Goal: Task Accomplishment & Management: Manage account settings

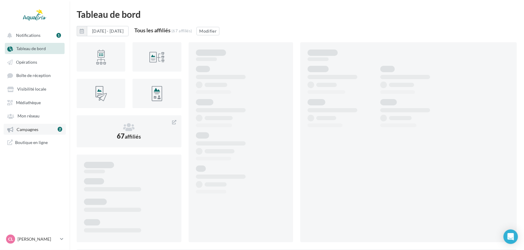
click at [37, 129] on span "Campagnes" at bounding box center [28, 129] width 22 height 5
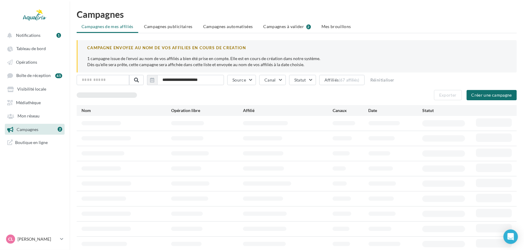
click at [297, 25] on span "Campagnes à valider" at bounding box center [283, 27] width 41 height 6
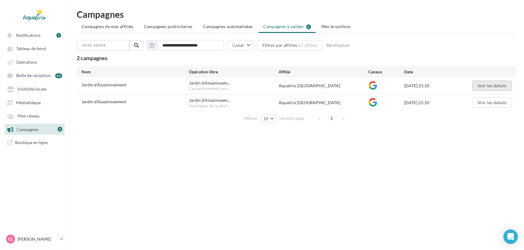
click at [479, 83] on button "Voir les détails" at bounding box center [492, 86] width 40 height 10
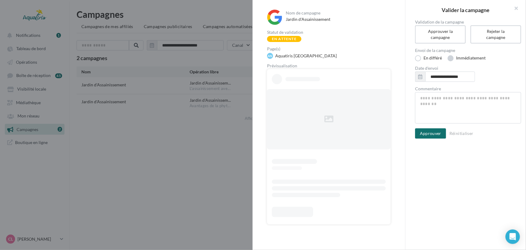
click at [468, 58] on label "Immédiatement" at bounding box center [467, 58] width 38 height 6
click at [436, 129] on button "Approuver" at bounding box center [430, 129] width 31 height 10
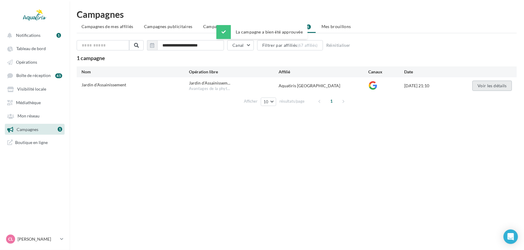
click at [478, 86] on button "Voir les détails" at bounding box center [492, 86] width 40 height 10
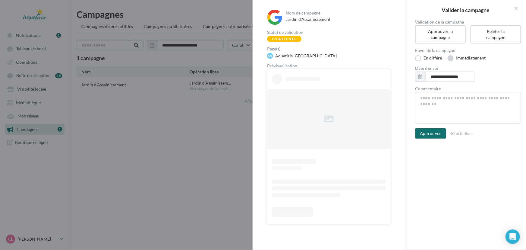
click at [467, 57] on label "Immédiatement" at bounding box center [467, 58] width 38 height 6
click at [439, 128] on button "Approuver" at bounding box center [430, 129] width 31 height 10
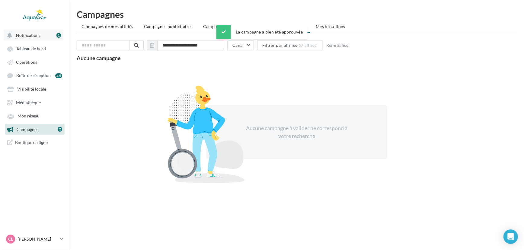
click at [48, 37] on button "Notifications 1" at bounding box center [34, 35] width 60 height 11
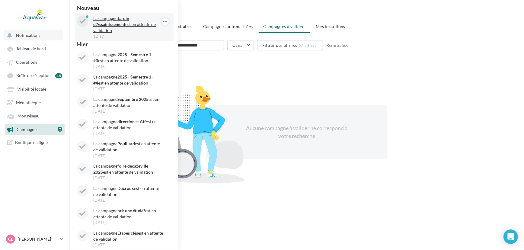
click at [115, 27] on strong "Jardin d'Assainissement" at bounding box center [111, 21] width 36 height 11
